Goal: Information Seeking & Learning: Compare options

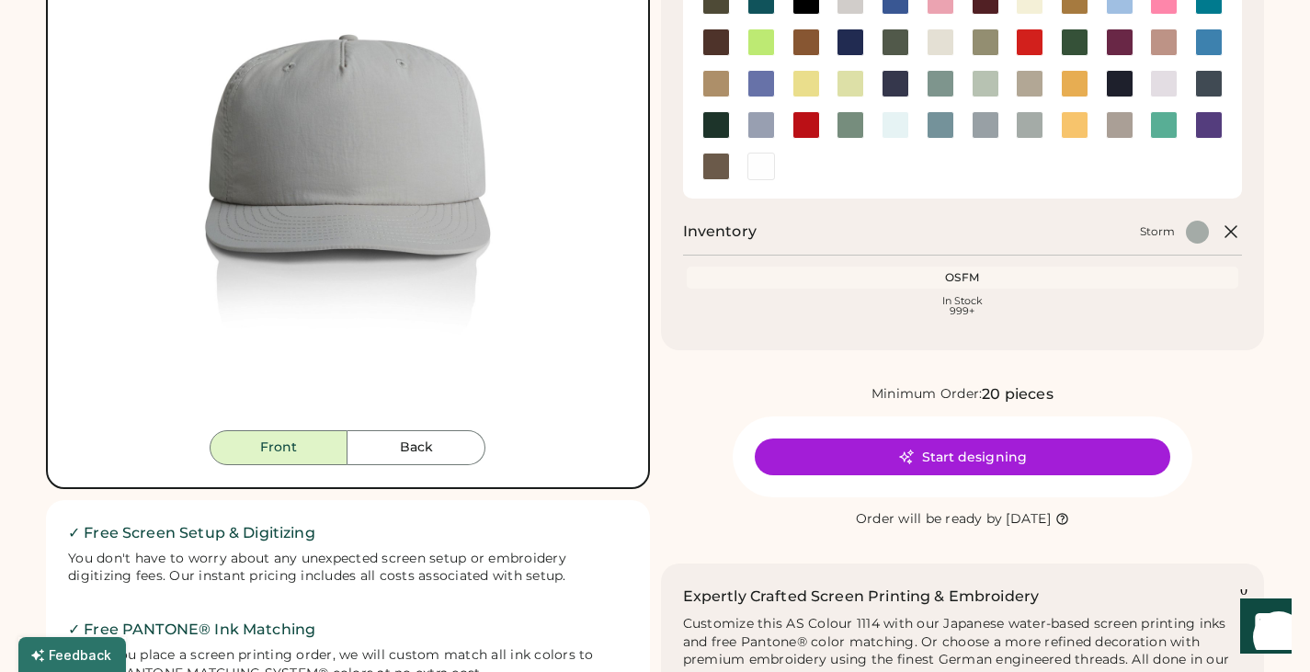
scroll to position [184, 0]
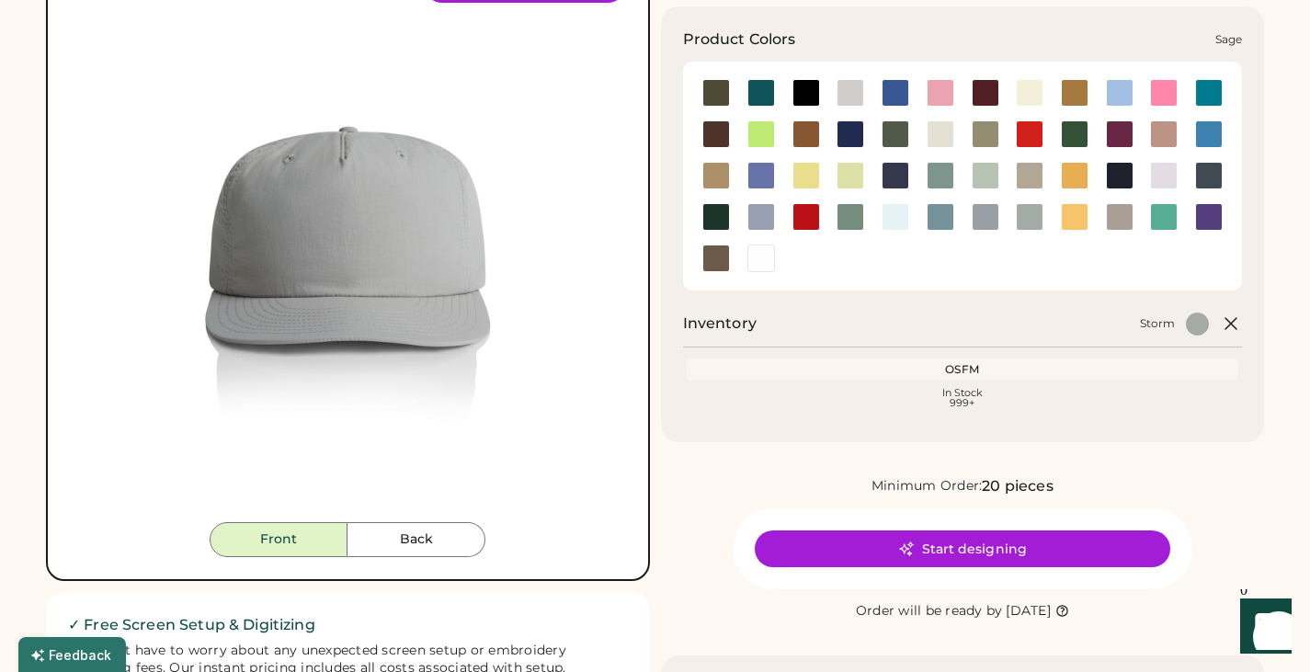
click at [848, 223] on div at bounding box center [851, 217] width 28 height 28
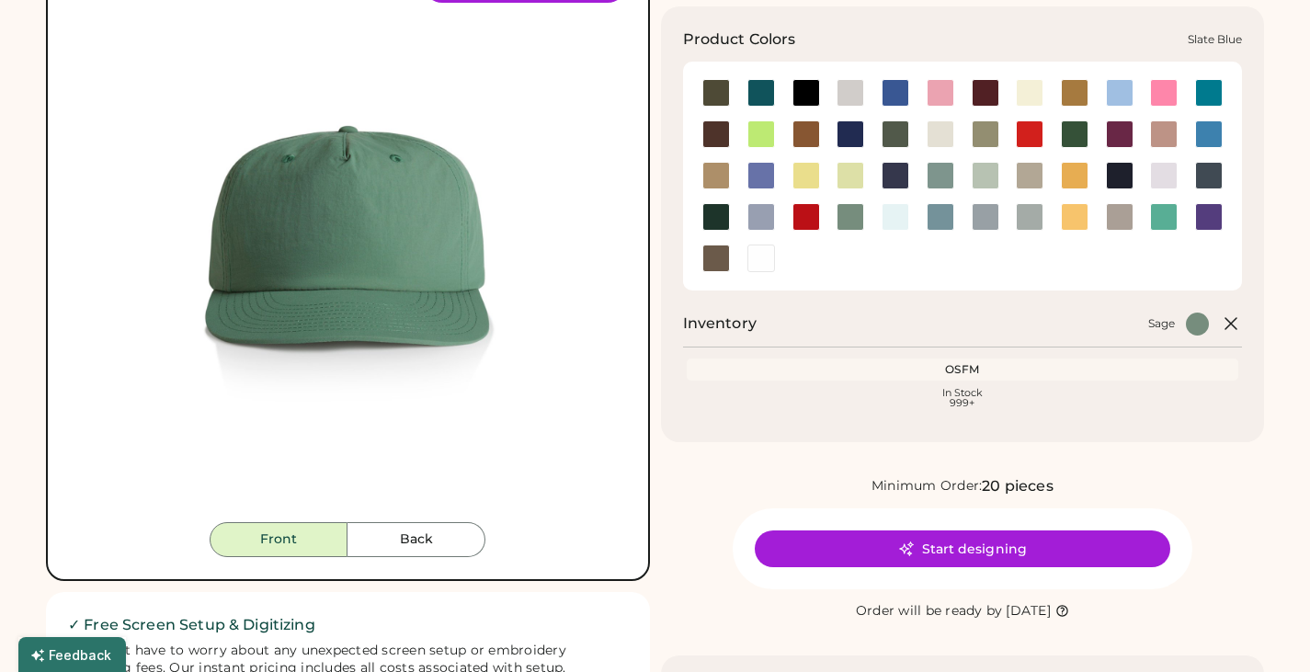
click at [942, 212] on div at bounding box center [941, 217] width 28 height 28
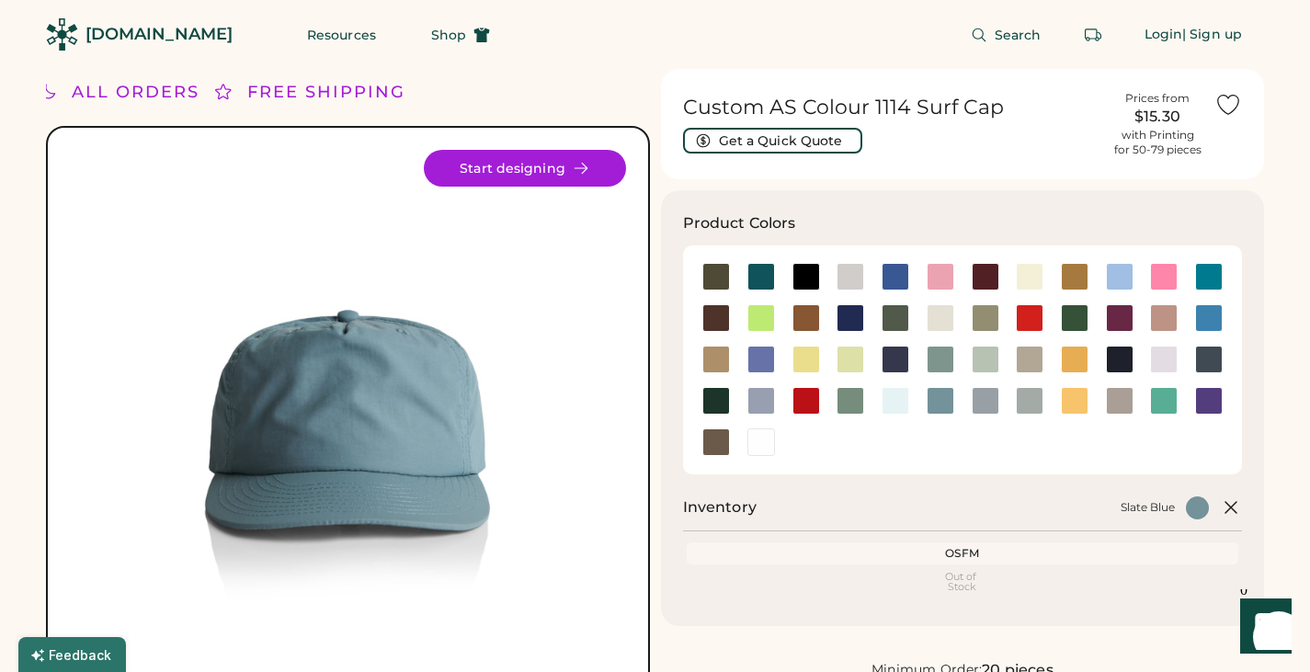
scroll to position [92, 0]
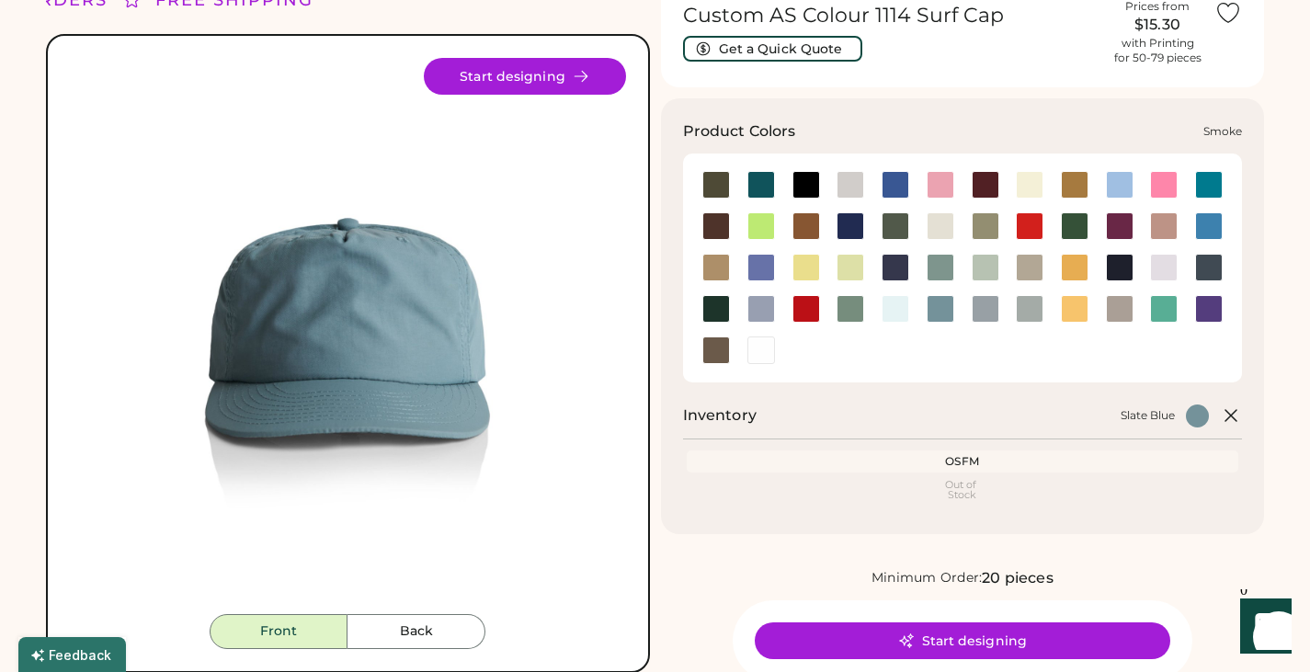
click at [1000, 317] on div at bounding box center [985, 309] width 45 height 28
click at [1027, 314] on div at bounding box center [1030, 309] width 28 height 28
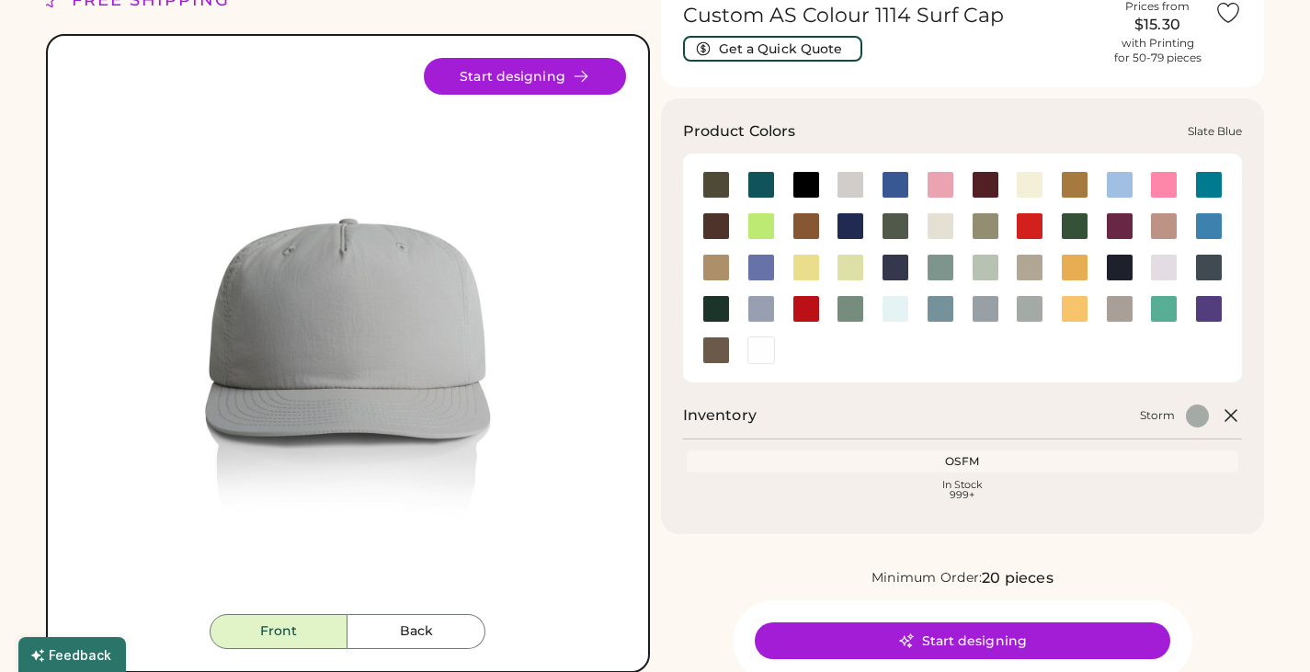
click at [943, 308] on div at bounding box center [941, 309] width 28 height 28
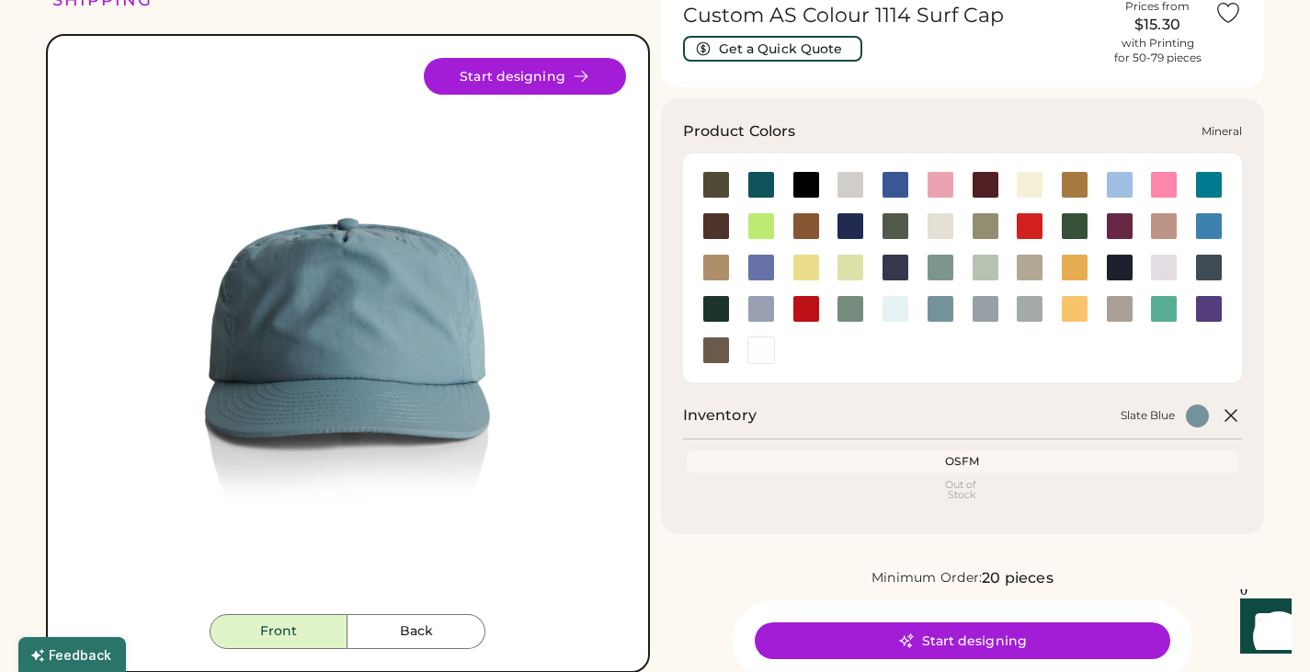
click at [945, 273] on div at bounding box center [941, 268] width 28 height 28
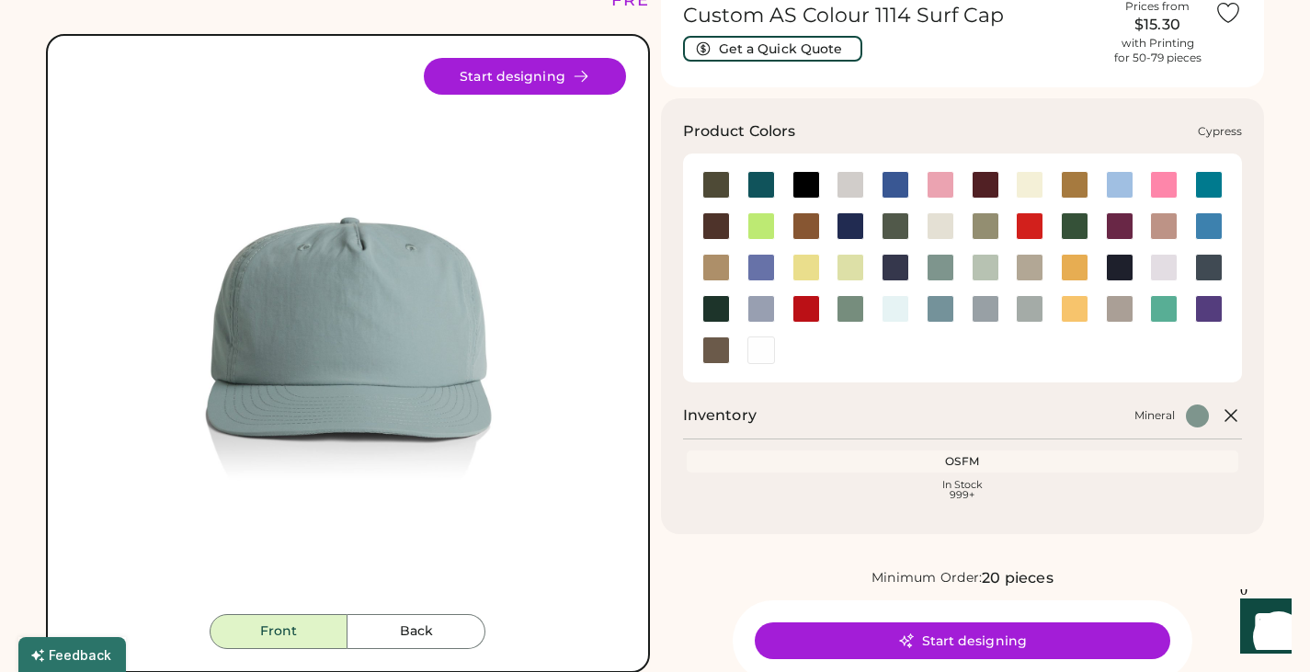
click at [887, 233] on div at bounding box center [896, 226] width 28 height 28
